Goal: Obtain resource: Download file/media

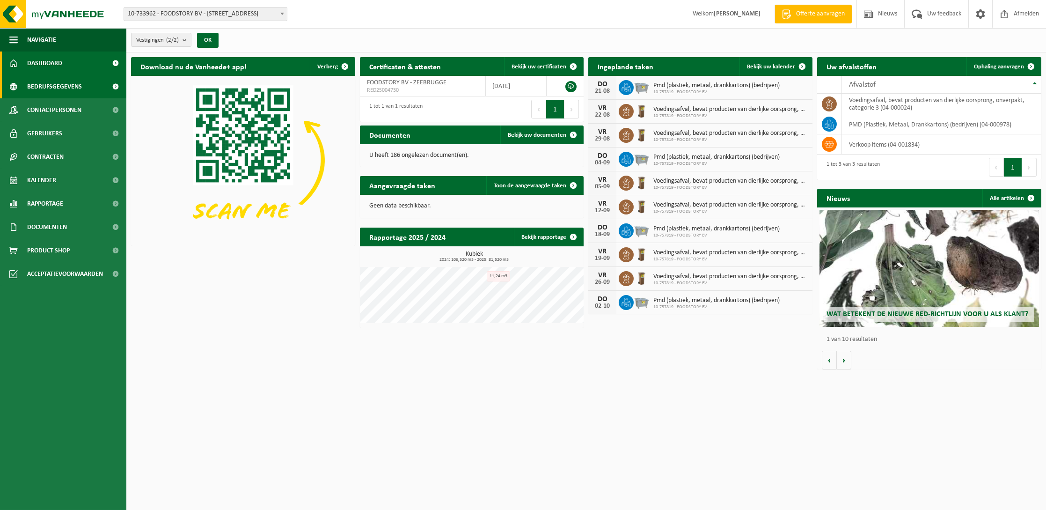
click at [86, 87] on link "Bedrijfsgegevens" at bounding box center [63, 86] width 126 height 23
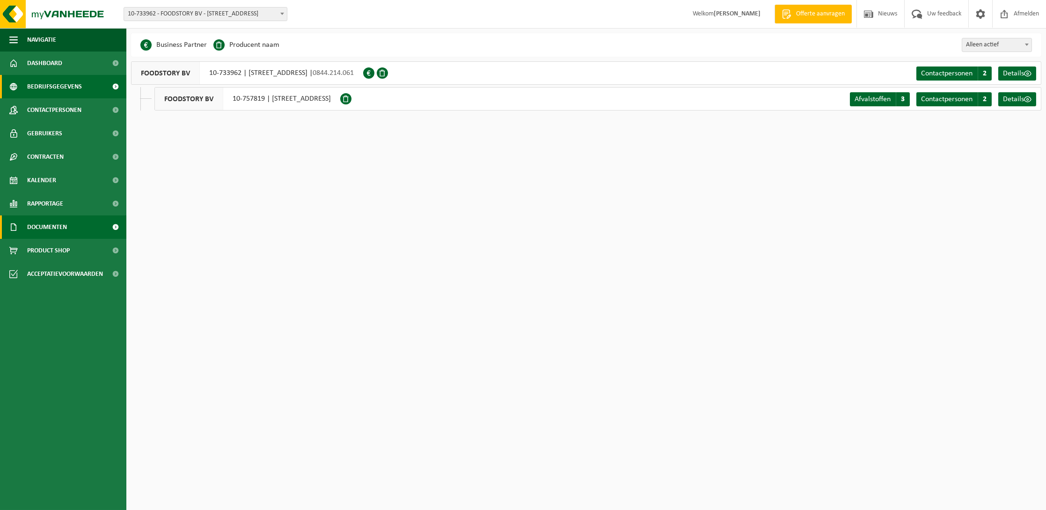
click at [58, 230] on span "Documenten" at bounding box center [47, 226] width 40 height 23
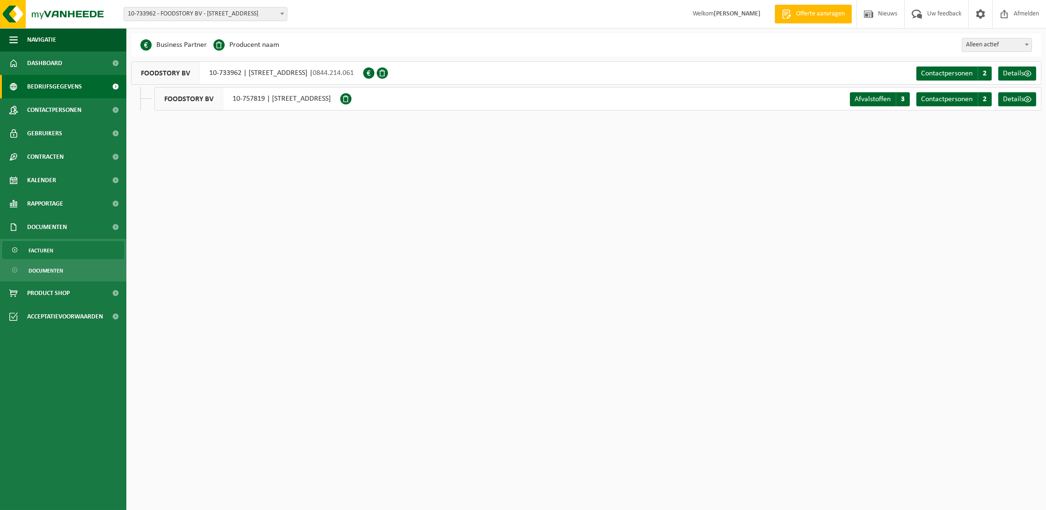
click at [44, 249] on span "Facturen" at bounding box center [41, 250] width 25 height 18
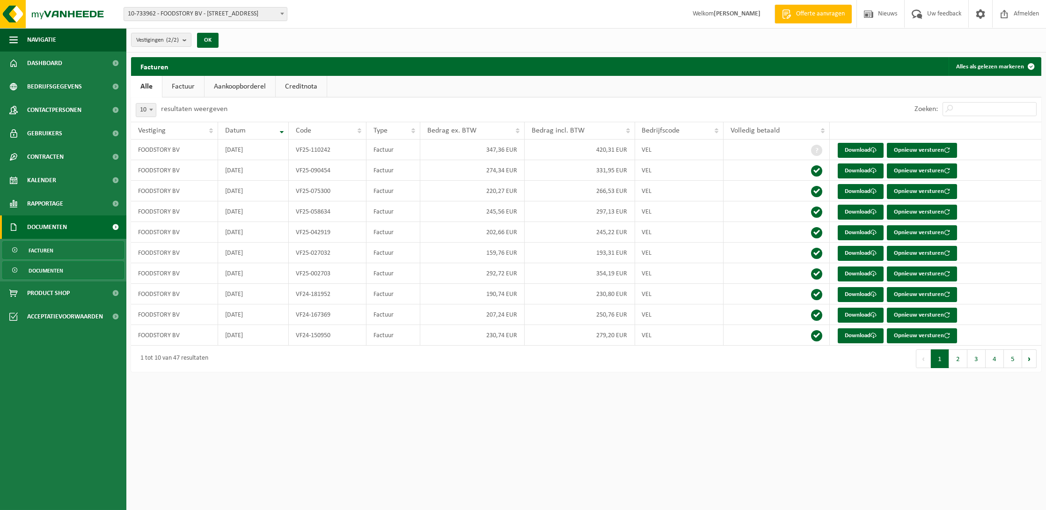
click at [45, 273] on span "Documenten" at bounding box center [46, 271] width 35 height 18
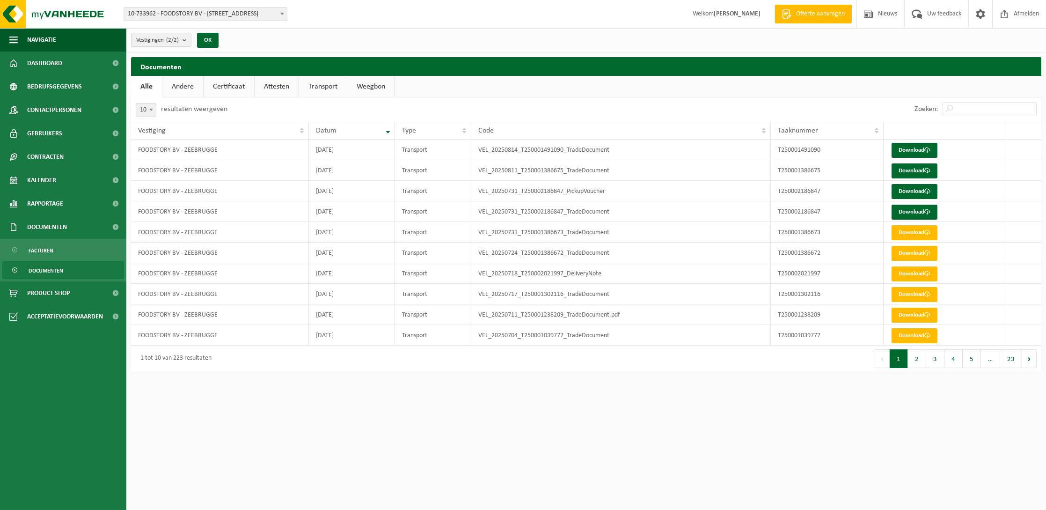
click at [224, 86] on link "Certificaat" at bounding box center [229, 87] width 51 height 22
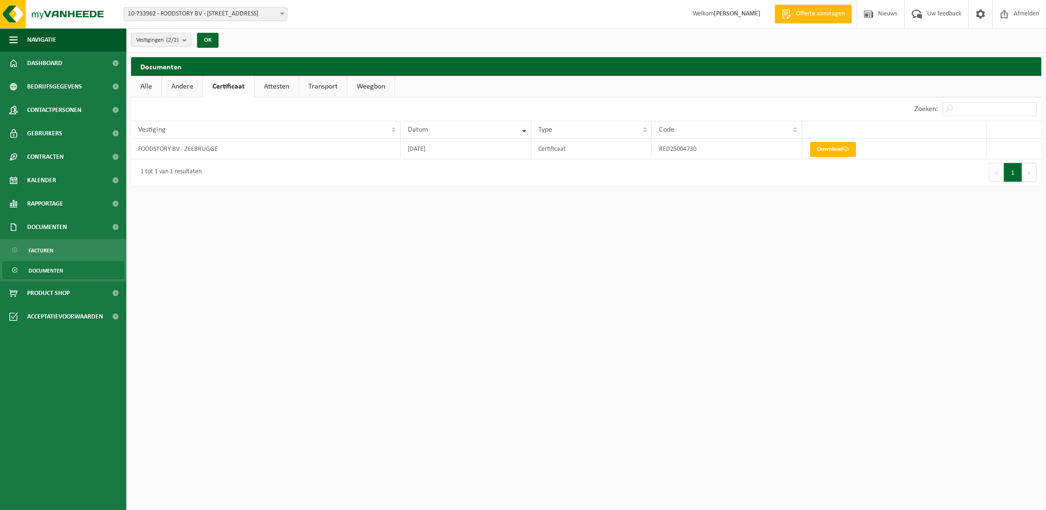
click at [191, 86] on link "Andere" at bounding box center [182, 87] width 41 height 22
click at [268, 85] on link "Attesten" at bounding box center [278, 87] width 44 height 22
click at [140, 86] on link "Alle" at bounding box center [146, 87] width 30 height 22
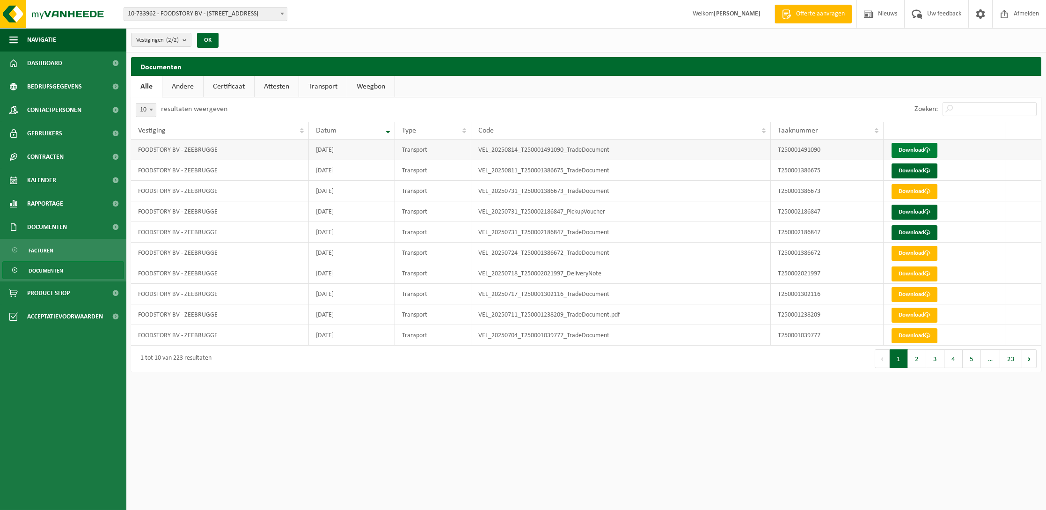
click at [917, 151] on link "Download" at bounding box center [915, 150] width 46 height 15
click at [62, 68] on link "Dashboard" at bounding box center [63, 62] width 126 height 23
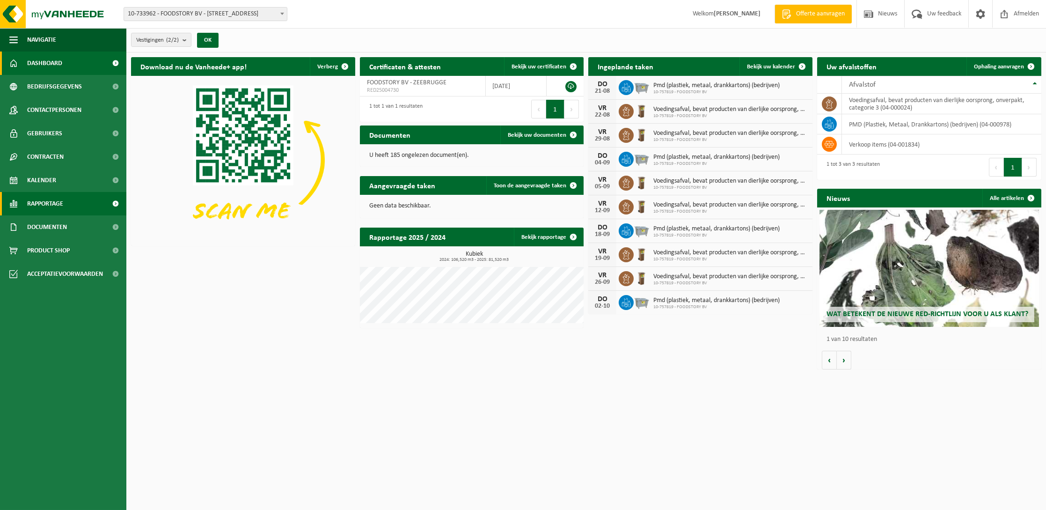
click at [51, 198] on span "Rapportage" at bounding box center [45, 203] width 36 height 23
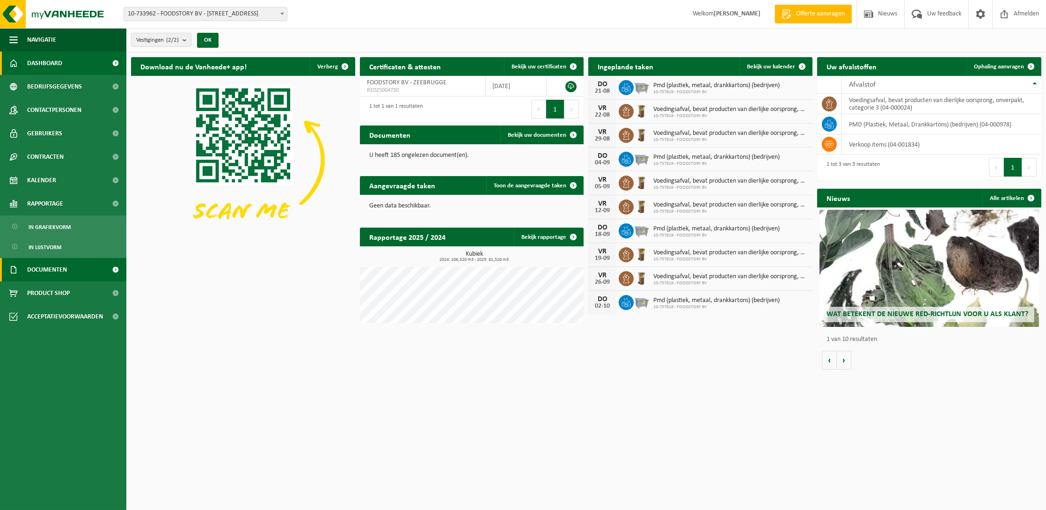
click at [52, 266] on span "Documenten" at bounding box center [47, 269] width 40 height 23
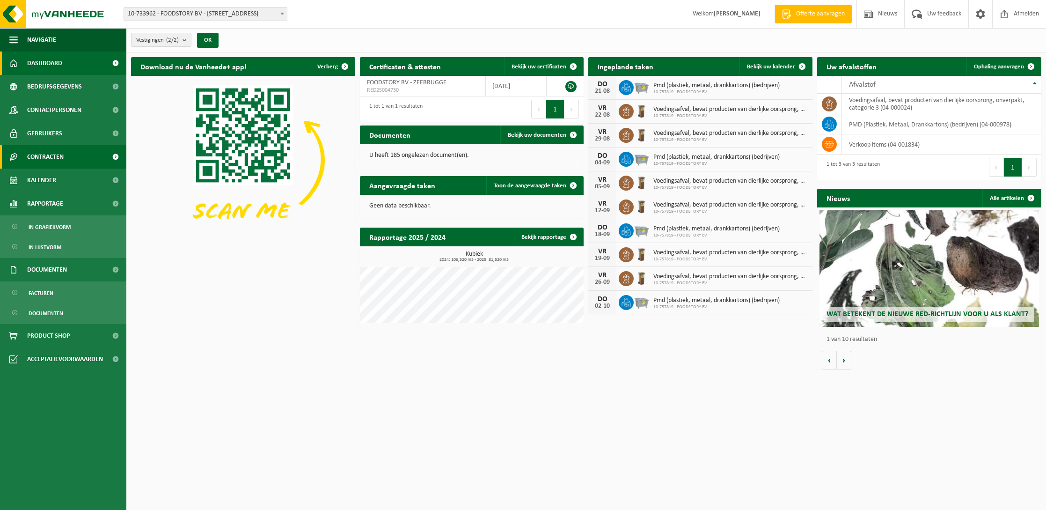
click at [51, 157] on span "Contracten" at bounding box center [45, 156] width 37 height 23
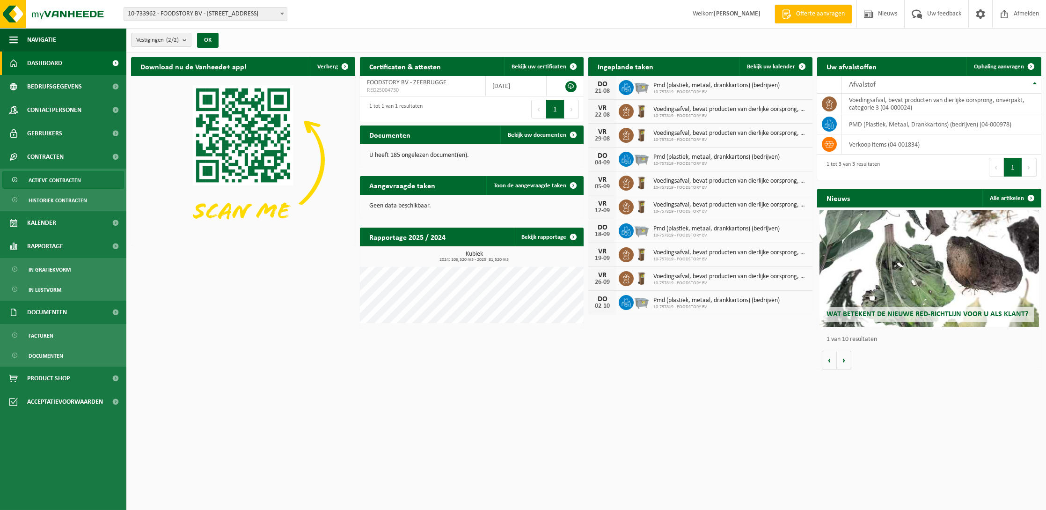
click at [57, 178] on span "Actieve contracten" at bounding box center [55, 180] width 52 height 18
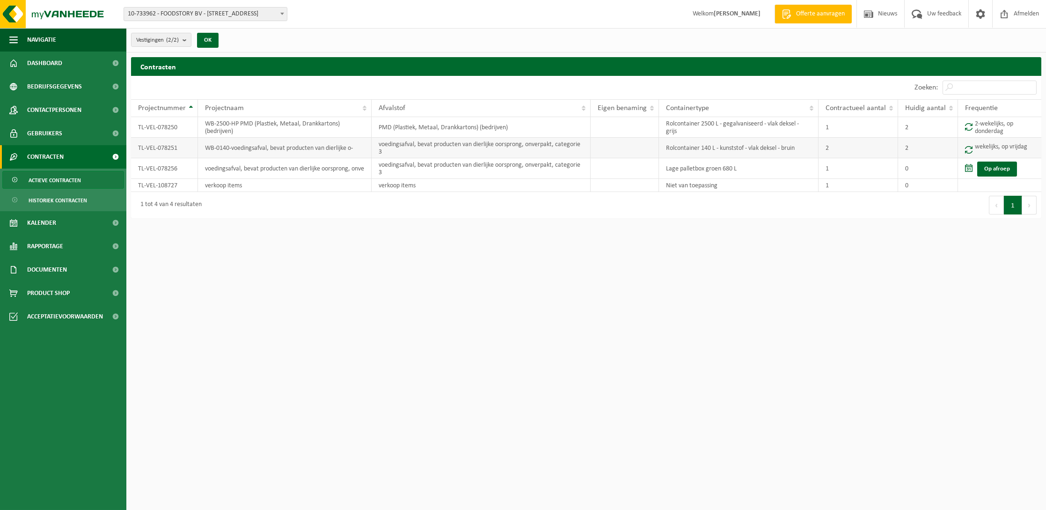
click at [167, 147] on td "TL-VEL-078251" at bounding box center [164, 148] width 67 height 21
click at [61, 138] on span "Gebruikers" at bounding box center [44, 133] width 35 height 23
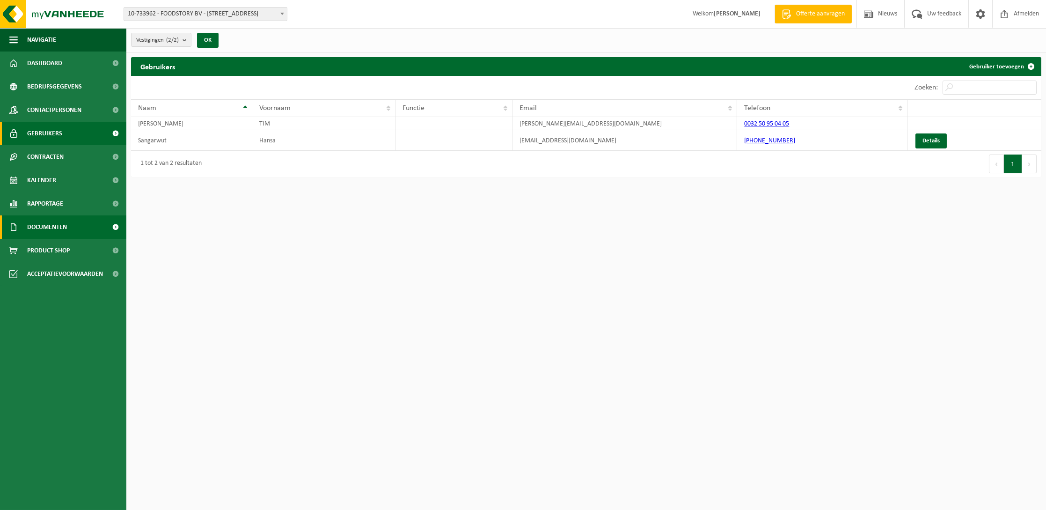
click at [56, 224] on span "Documenten" at bounding box center [47, 226] width 40 height 23
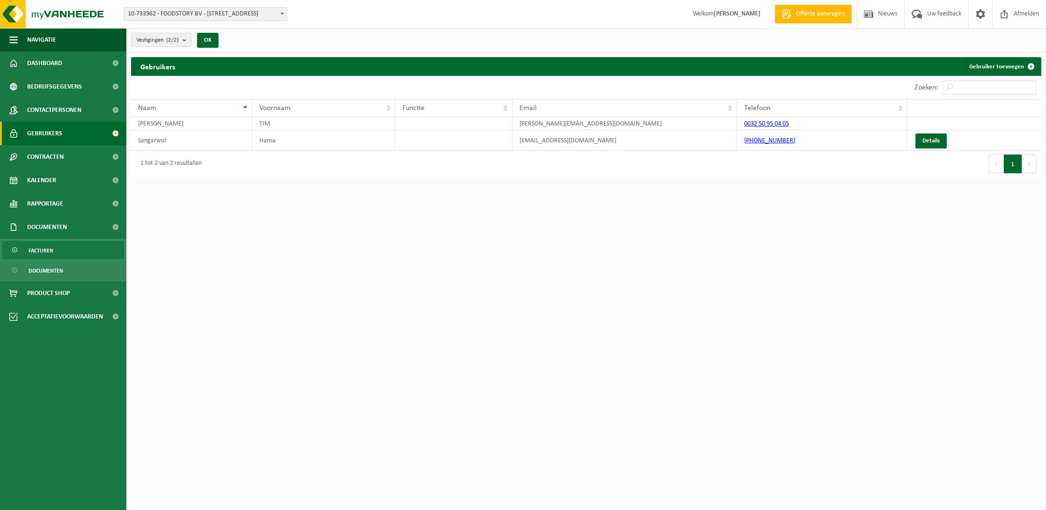
click at [53, 255] on link "Facturen" at bounding box center [63, 250] width 122 height 18
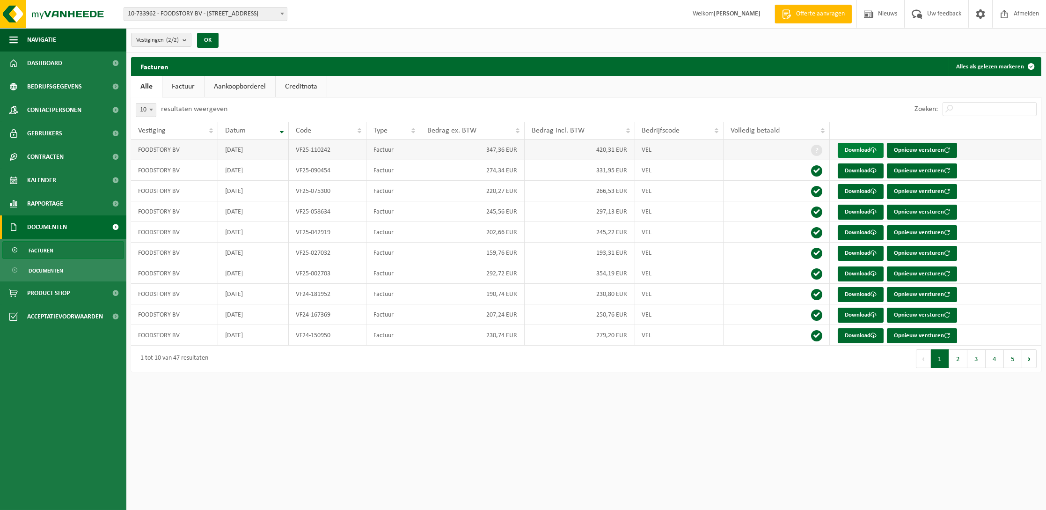
click at [865, 148] on link "Download" at bounding box center [861, 150] width 46 height 15
click at [54, 274] on span "Documenten" at bounding box center [46, 271] width 35 height 18
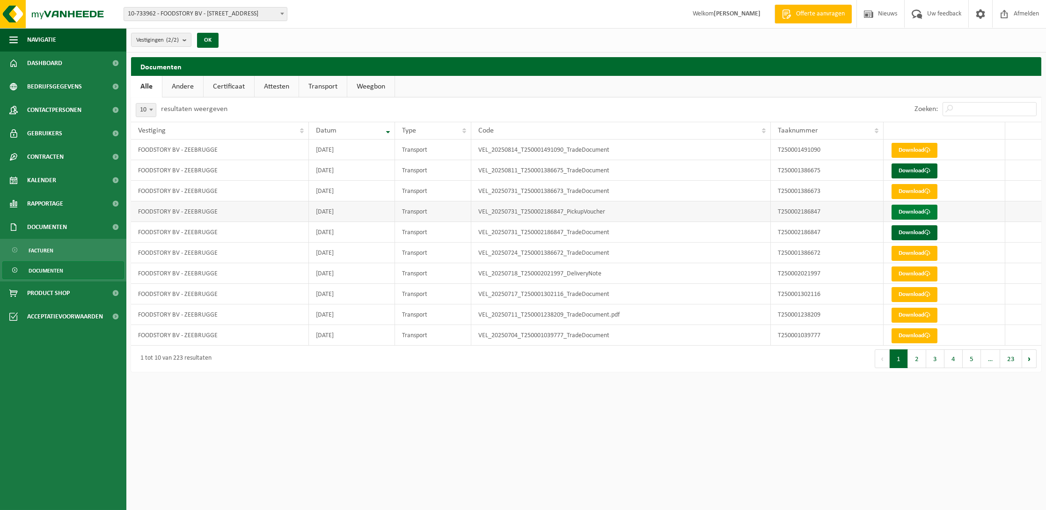
click at [914, 212] on link "Download" at bounding box center [915, 212] width 46 height 15
click at [928, 149] on span at bounding box center [927, 150] width 6 height 6
click at [40, 272] on span "Documenten" at bounding box center [46, 271] width 35 height 18
click at [268, 89] on link "Attesten" at bounding box center [277, 87] width 44 height 22
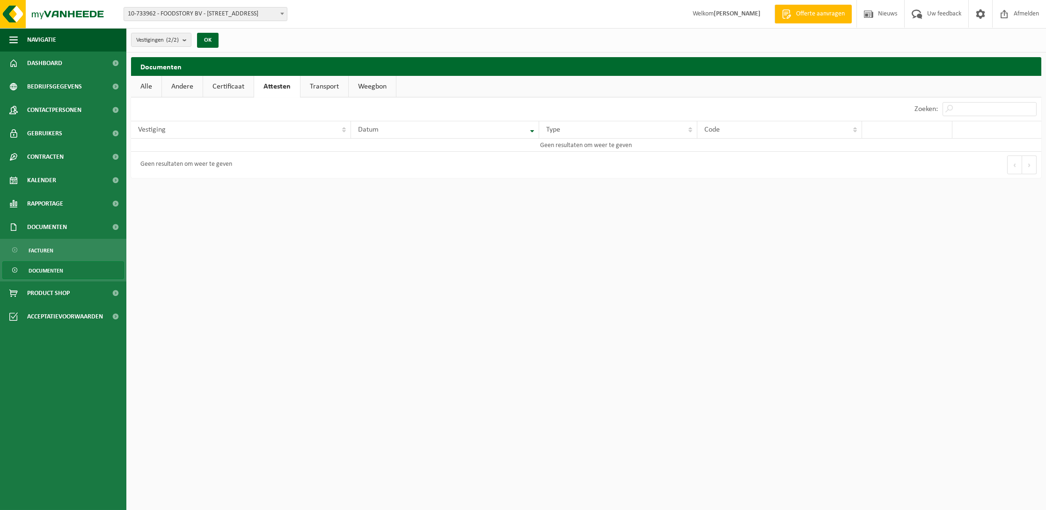
click at [310, 86] on link "Transport" at bounding box center [324, 87] width 48 height 22
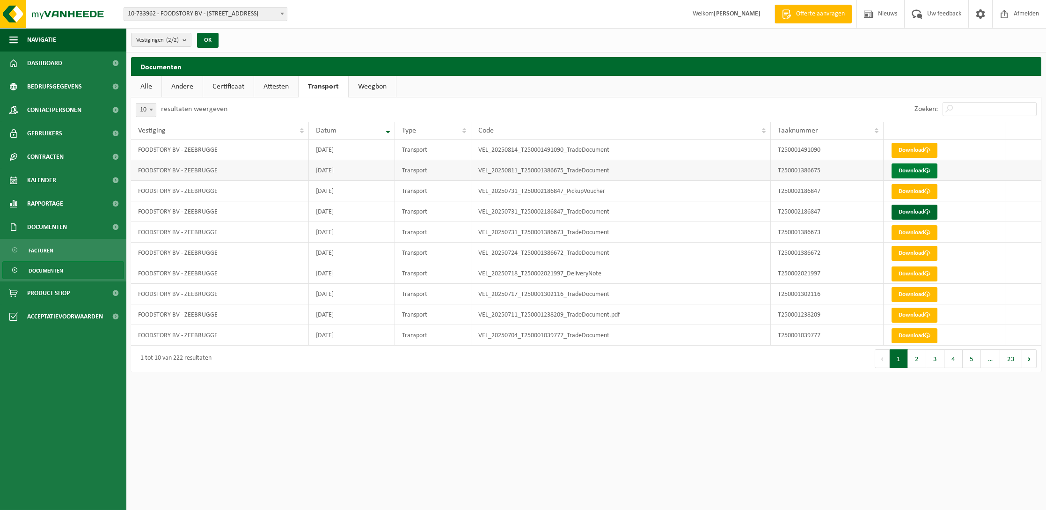
click at [920, 166] on link "Download" at bounding box center [915, 170] width 46 height 15
click at [58, 70] on span "Dashboard" at bounding box center [44, 62] width 35 height 23
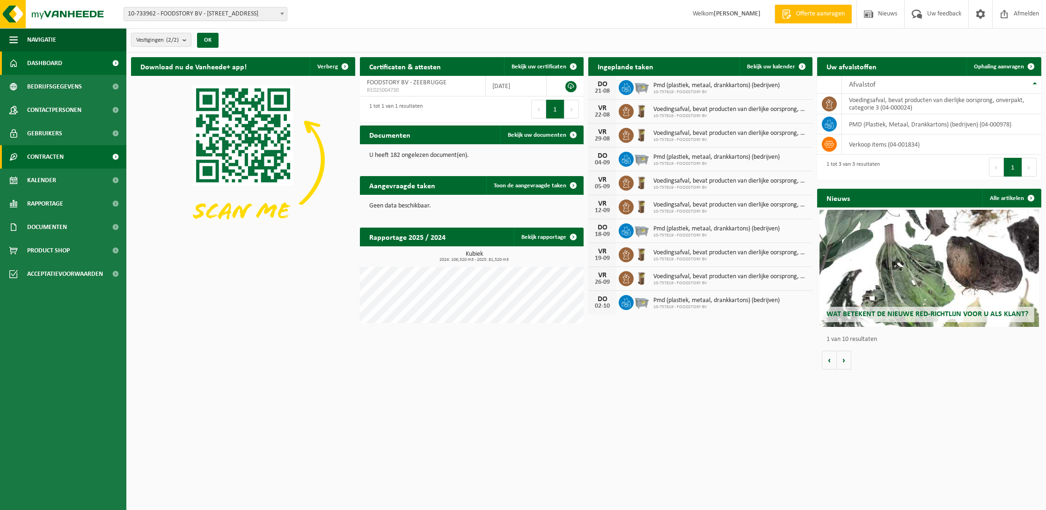
click at [51, 163] on span "Contracten" at bounding box center [45, 156] width 37 height 23
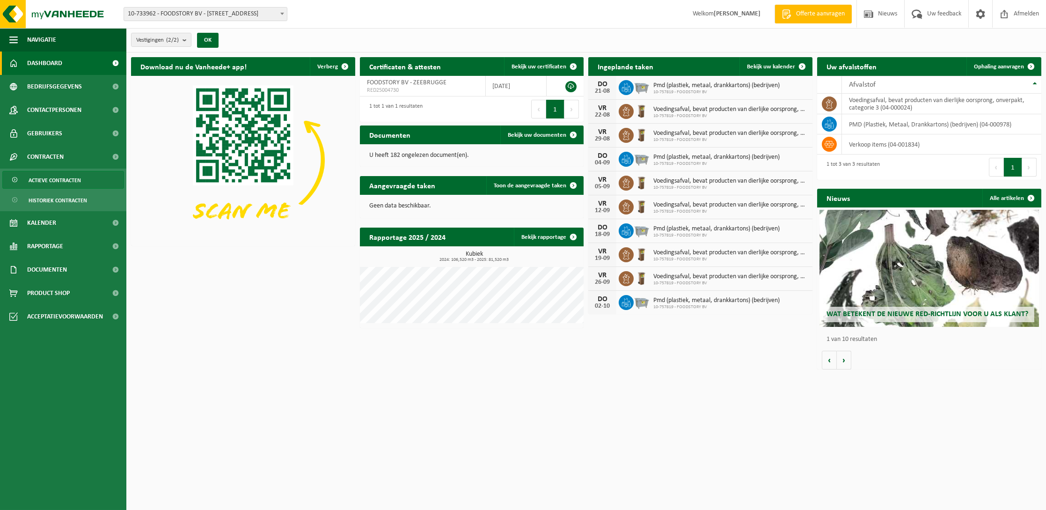
click at [51, 181] on span "Actieve contracten" at bounding box center [55, 180] width 52 height 18
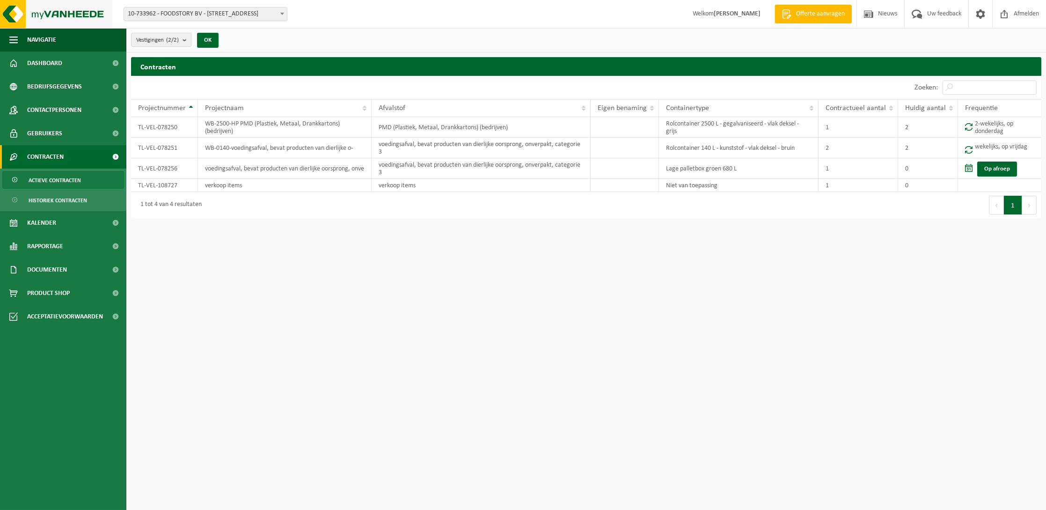
click at [74, 11] on img at bounding box center [56, 14] width 112 height 28
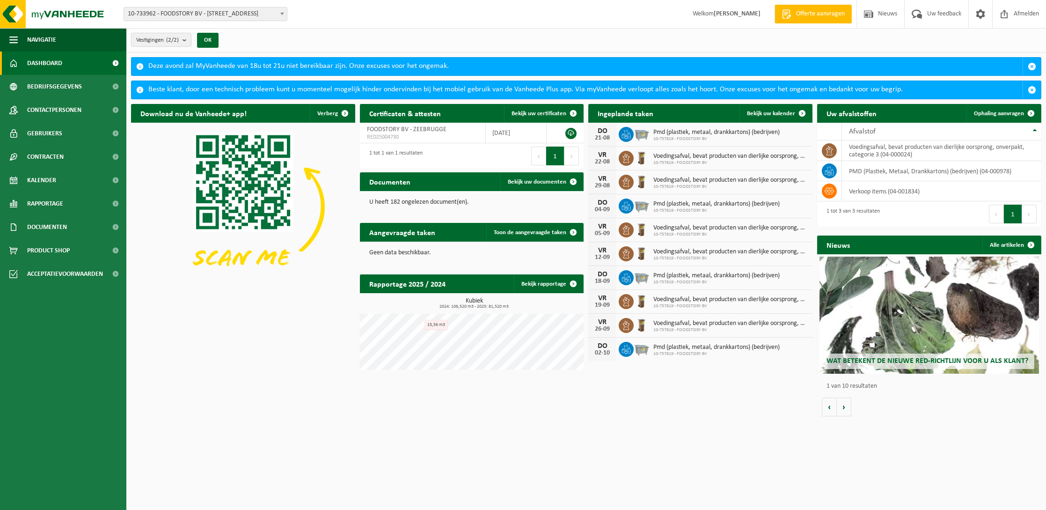
click at [691, 322] on span "Voedingsafval, bevat producten van dierlijke oorsprong, onverpakt, categorie 3" at bounding box center [730, 323] width 154 height 7
click at [630, 325] on icon at bounding box center [626, 325] width 9 height 9
click at [622, 324] on icon at bounding box center [626, 325] width 9 height 9
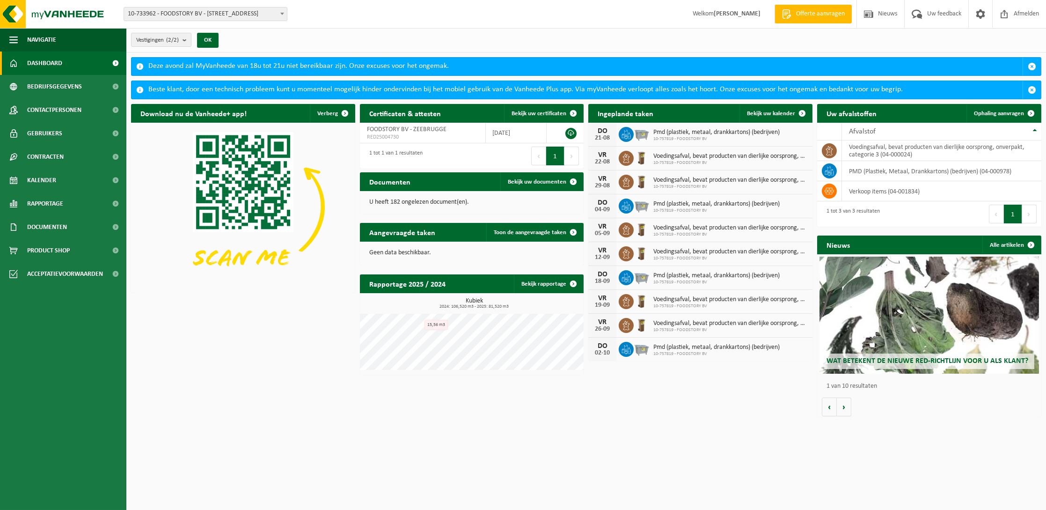
click at [622, 323] on icon at bounding box center [626, 325] width 9 height 9
click at [874, 151] on td "voedingsafval, bevat producten van dierlijke oorsprong, onverpakt, categorie 3 …" at bounding box center [941, 150] width 199 height 21
click at [914, 152] on td "voedingsafval, bevat producten van dierlijke oorsprong, onverpakt, categorie 3 …" at bounding box center [941, 150] width 199 height 21
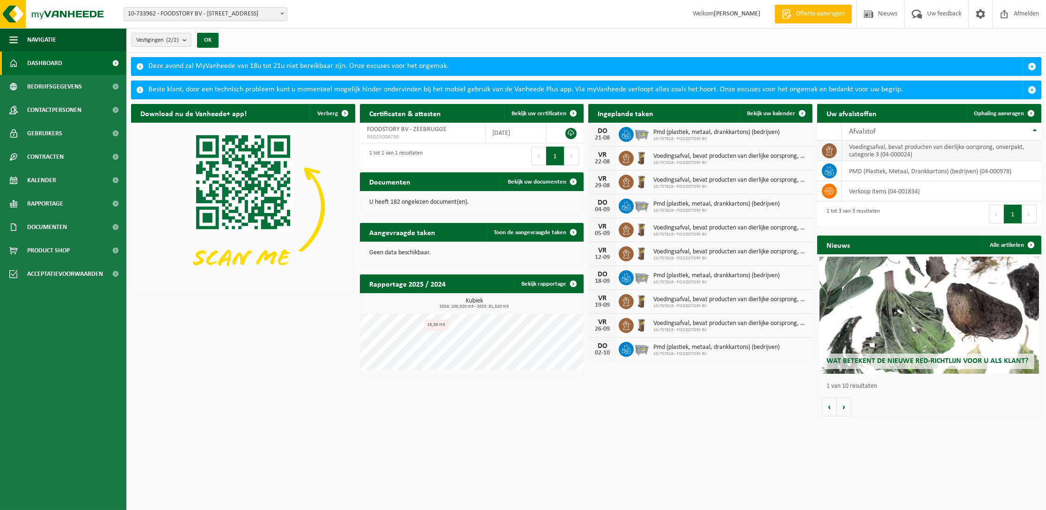
click at [832, 150] on icon at bounding box center [829, 150] width 9 height 9
click at [931, 152] on td "voedingsafval, bevat producten van dierlijke oorsprong, onverpakt, categorie 3 …" at bounding box center [941, 150] width 199 height 21
click at [901, 152] on td "voedingsafval, bevat producten van dierlijke oorsprong, onverpakt, categorie 3 …" at bounding box center [941, 150] width 199 height 21
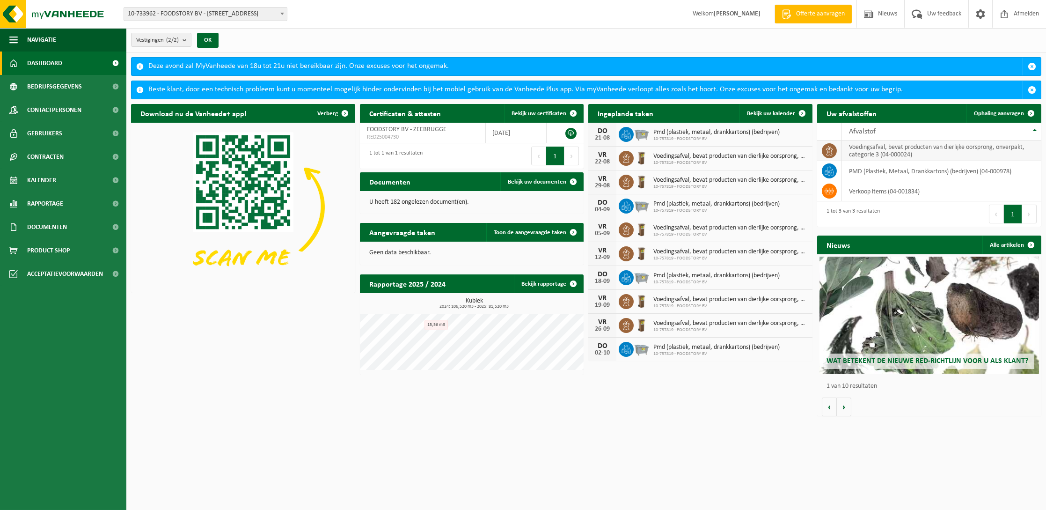
click at [928, 152] on td "voedingsafval, bevat producten van dierlijke oorsprong, onverpakt, categorie 3 …" at bounding box center [941, 150] width 199 height 21
